Goal: Download file/media

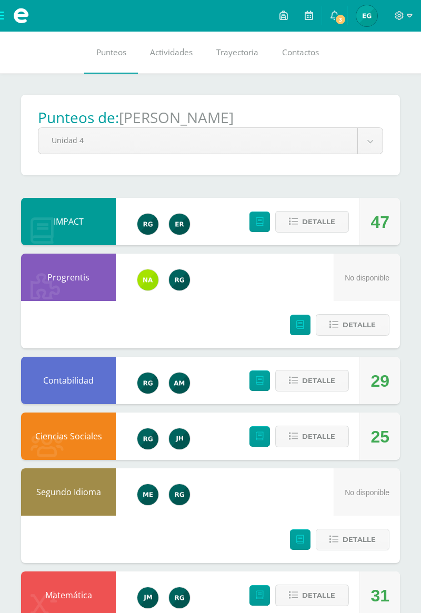
click at [21, 21] on span at bounding box center [21, 16] width 16 height 16
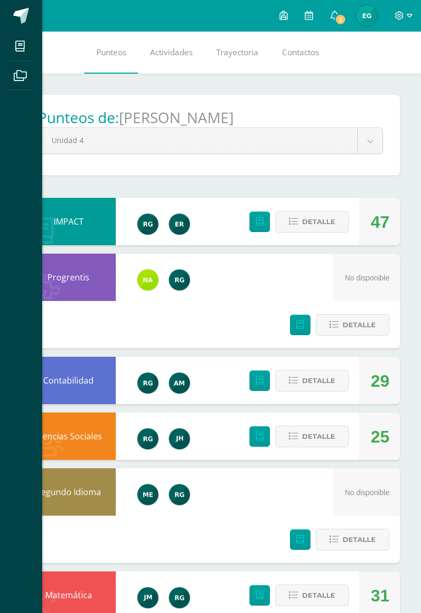
click at [22, 18] on span at bounding box center [22, 16] width 16 height 16
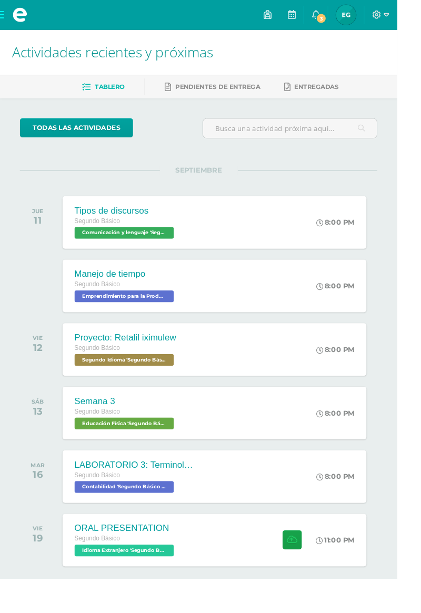
click at [122, 239] on div "Segundo Básico" at bounding box center [133, 235] width 108 height 12
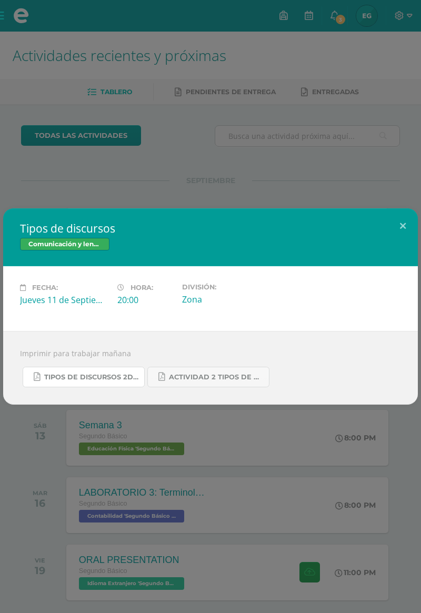
click at [74, 377] on span "Tipos de discursos 2do. Bás..pdf" at bounding box center [91, 377] width 95 height 8
